Goal: Communication & Community: Answer question/provide support

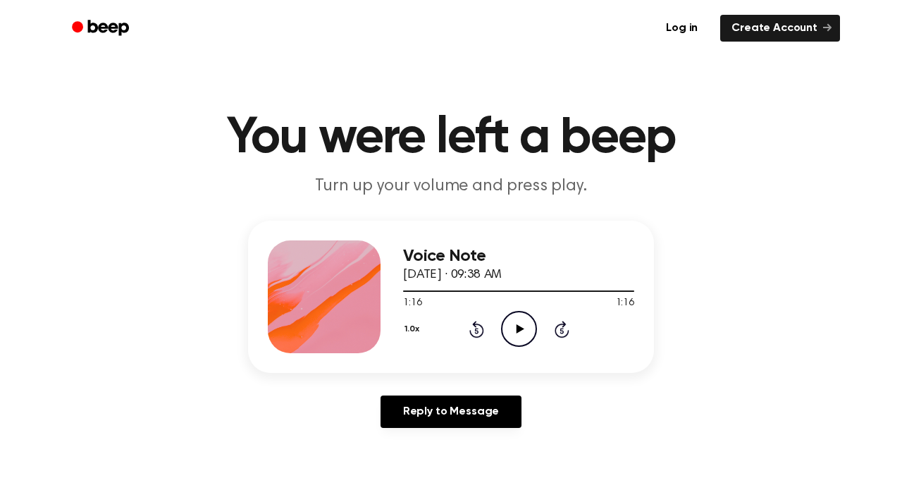
drag, startPoint x: 0, startPoint y: 0, endPoint x: 512, endPoint y: 329, distance: 608.6
click at [512, 329] on icon "Play Audio" at bounding box center [519, 329] width 36 height 36
click at [475, 324] on icon at bounding box center [477, 329] width 15 height 17
click at [520, 329] on icon at bounding box center [519, 328] width 6 height 9
click at [512, 337] on icon "Play Audio" at bounding box center [519, 329] width 36 height 36
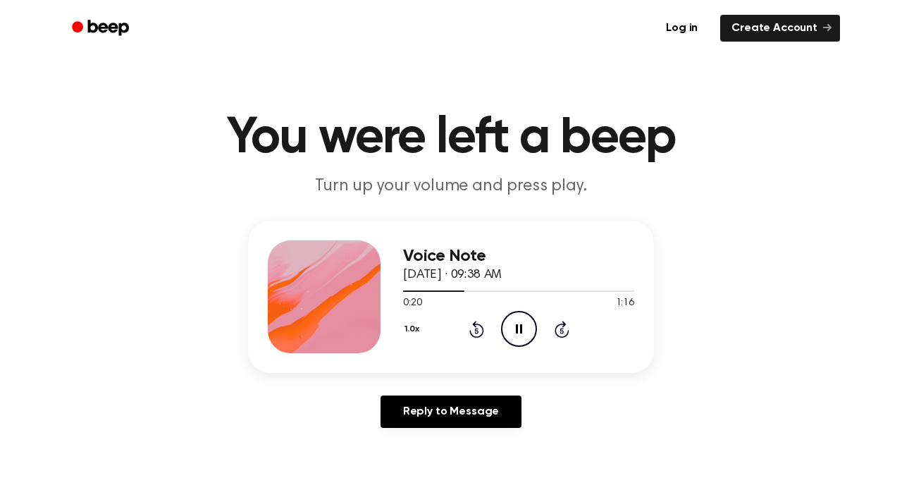
click at [481, 340] on div "1.0x Rewind 5 seconds Pause Audio Skip 5 seconds" at bounding box center [518, 329] width 231 height 36
click at [478, 335] on icon at bounding box center [477, 329] width 15 height 17
click at [476, 331] on icon at bounding box center [476, 331] width 4 height 6
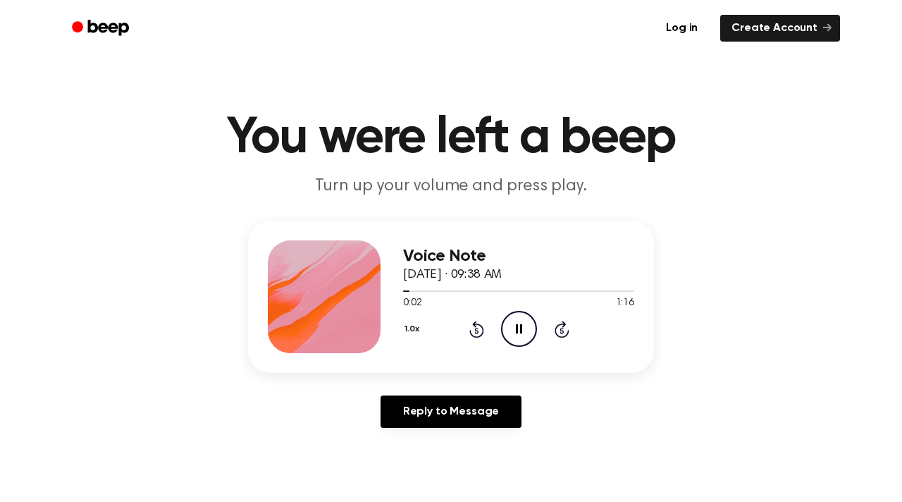
click at [748, 314] on div "Voice Note [DATE] · 09:38 AM 0:02 1:16 Your browser does not support the [objec…" at bounding box center [451, 330] width 869 height 219
click at [517, 336] on icon "Pause Audio" at bounding box center [519, 329] width 36 height 36
click at [518, 334] on icon "Play Audio" at bounding box center [519, 329] width 36 height 36
click at [525, 330] on icon "Pause Audio" at bounding box center [519, 329] width 36 height 36
click at [525, 330] on icon "Play Audio" at bounding box center [519, 329] width 36 height 36
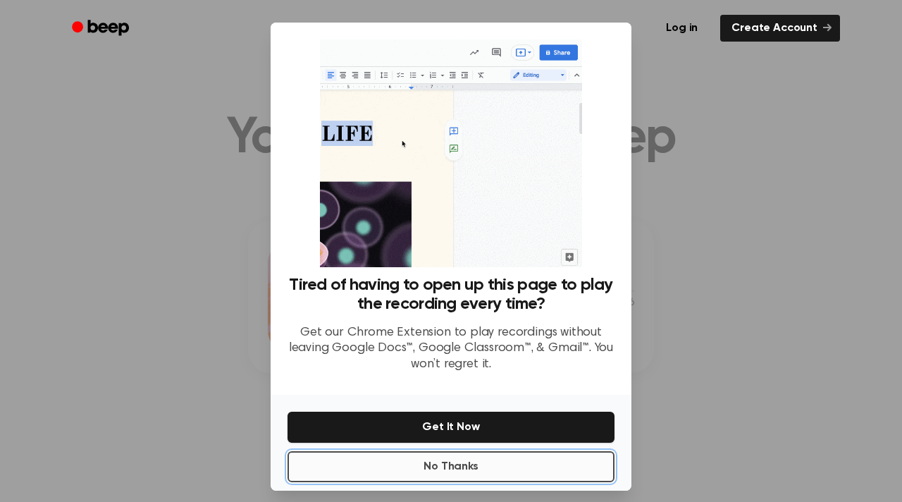
click at [525, 451] on button "No Thanks" at bounding box center [451, 466] width 327 height 31
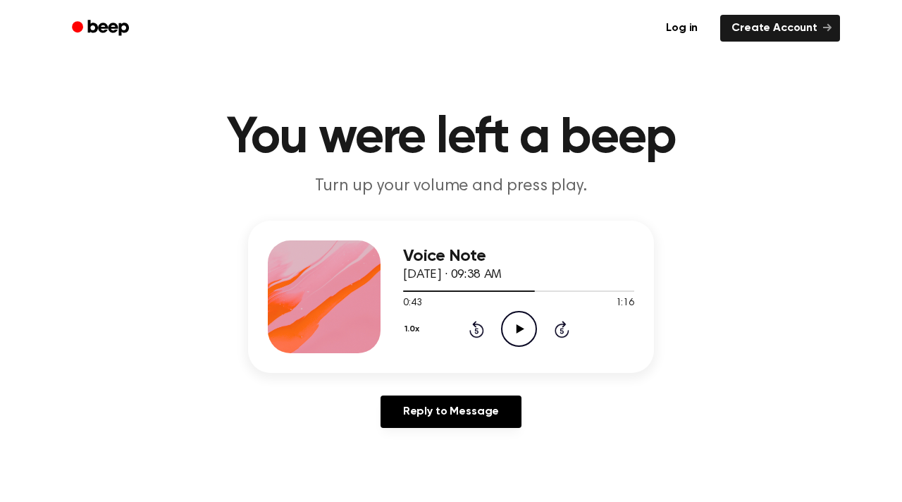
click at [514, 329] on icon "Play Audio" at bounding box center [519, 329] width 36 height 36
click at [506, 329] on icon "Play Audio" at bounding box center [519, 329] width 36 height 36
click at [514, 329] on icon "Pause Audio" at bounding box center [519, 329] width 36 height 36
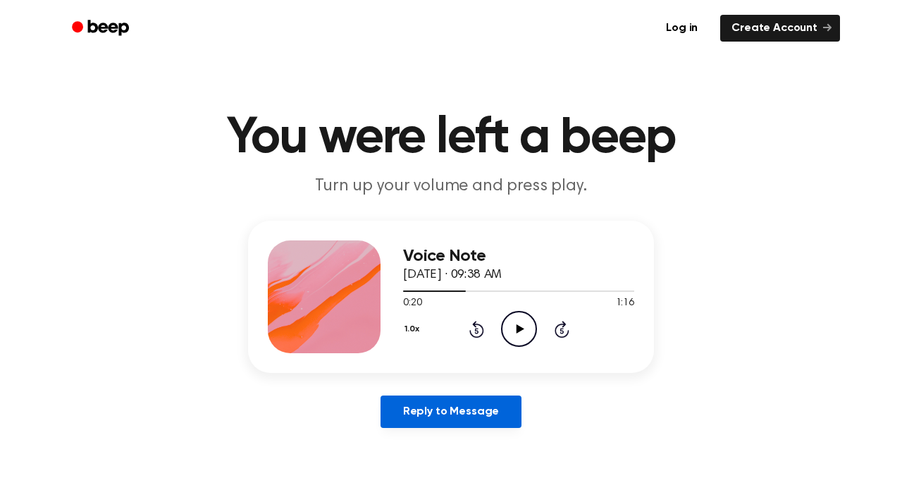
click at [511, 405] on link "Reply to Message" at bounding box center [451, 411] width 141 height 32
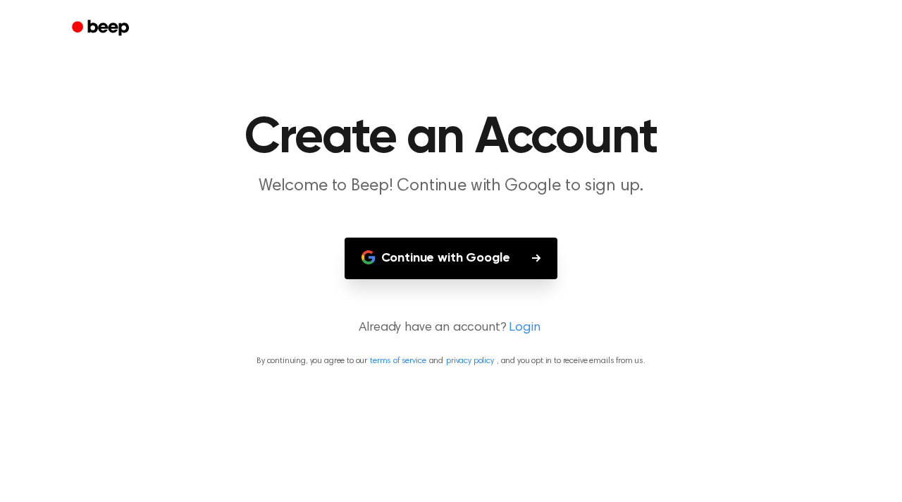
click at [487, 249] on button "Continue with Google" at bounding box center [452, 259] width 214 height 42
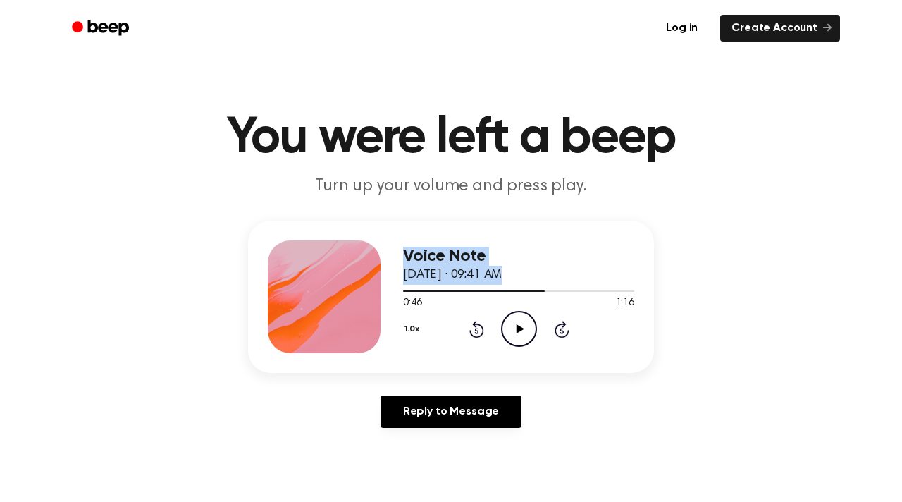
drag, startPoint x: 533, startPoint y: 290, endPoint x: 355, endPoint y: 303, distance: 178.2
click at [355, 303] on div "Voice Note [DATE] · 09:41 AM 0:46 1:16 Your browser does not support the [objec…" at bounding box center [451, 297] width 406 height 152
click at [705, 290] on div "Voice Note [DATE] · 09:41 AM 0:46 1:16 Your browser does not support the [objec…" at bounding box center [451, 330] width 869 height 219
drag, startPoint x: 538, startPoint y: 288, endPoint x: 423, endPoint y: 289, distance: 114.9
click at [423, 289] on div at bounding box center [518, 290] width 231 height 11
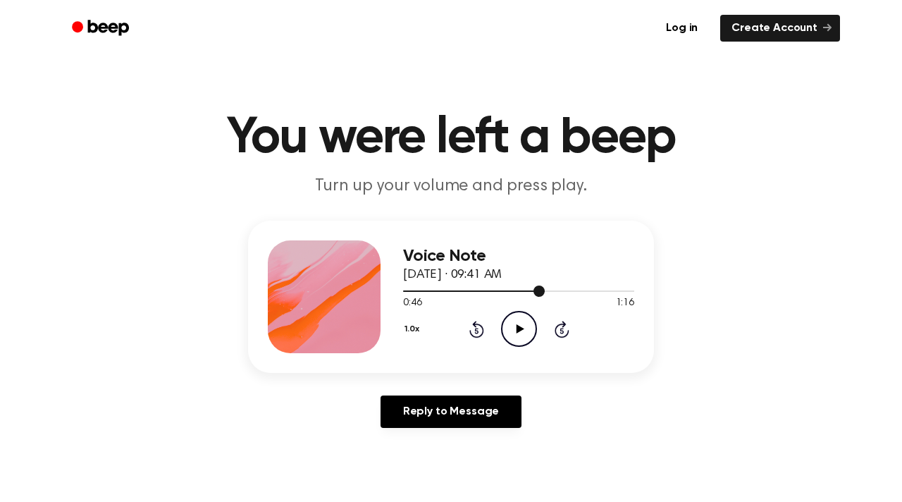
click at [423, 289] on div at bounding box center [518, 290] width 231 height 11
click at [474, 332] on icon "Rewind 5 seconds" at bounding box center [477, 329] width 16 height 18
click at [520, 324] on icon "Play Audio" at bounding box center [519, 329] width 36 height 36
click at [519, 331] on icon "Pause Audio" at bounding box center [519, 329] width 36 height 36
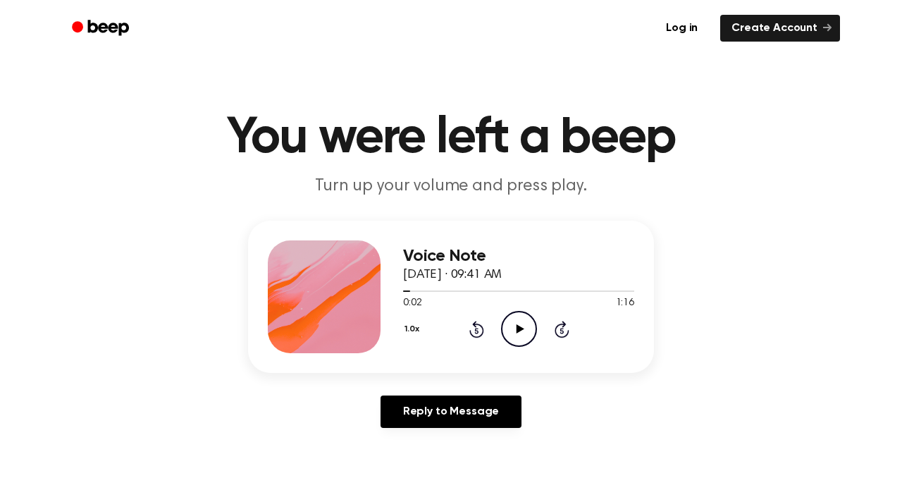
click at [514, 335] on icon "Play Audio" at bounding box center [519, 329] width 36 height 36
drag, startPoint x: 413, startPoint y: 293, endPoint x: 379, endPoint y: 293, distance: 34.5
click at [379, 293] on div "Voice Note [DATE] · 09:41 AM 0:04 1:16 Your browser does not support the [objec…" at bounding box center [451, 297] width 406 height 152
click at [683, 261] on div "Voice Note [DATE] · 09:41 AM 0:05 1:16 Your browser does not support the [objec…" at bounding box center [451, 330] width 869 height 219
click at [479, 329] on icon "Rewind 5 seconds" at bounding box center [477, 329] width 16 height 18
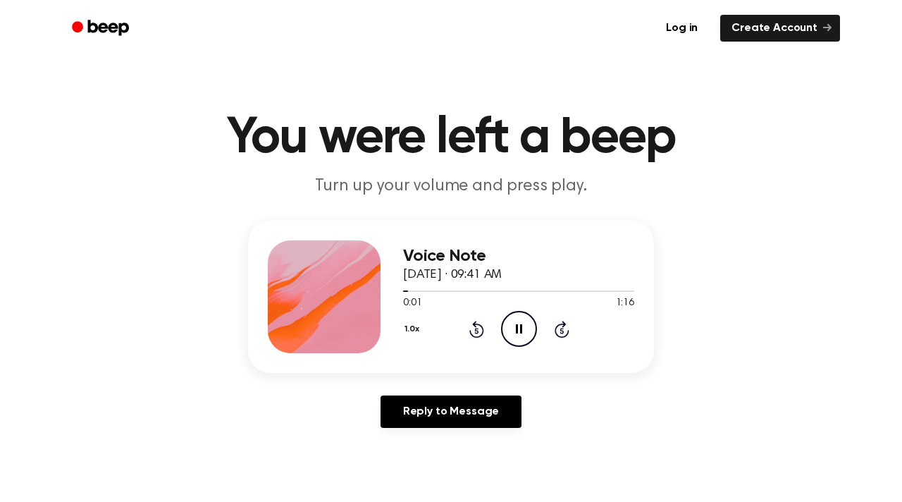
click at [480, 329] on icon "Rewind 5 seconds" at bounding box center [477, 329] width 16 height 18
